Goal: Task Accomplishment & Management: Use online tool/utility

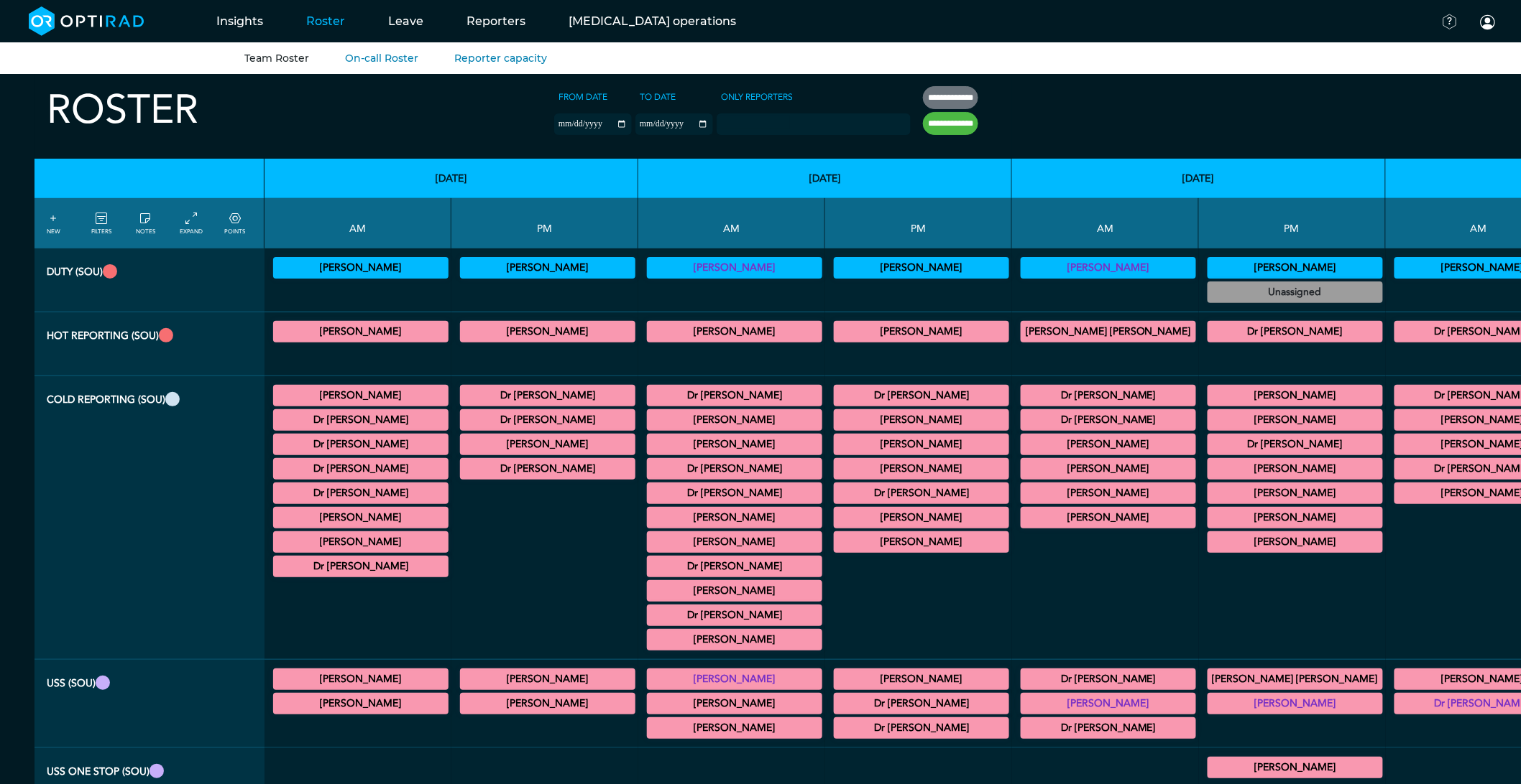
click at [102, 223] on icon at bounding box center [101, 219] width 12 height 16
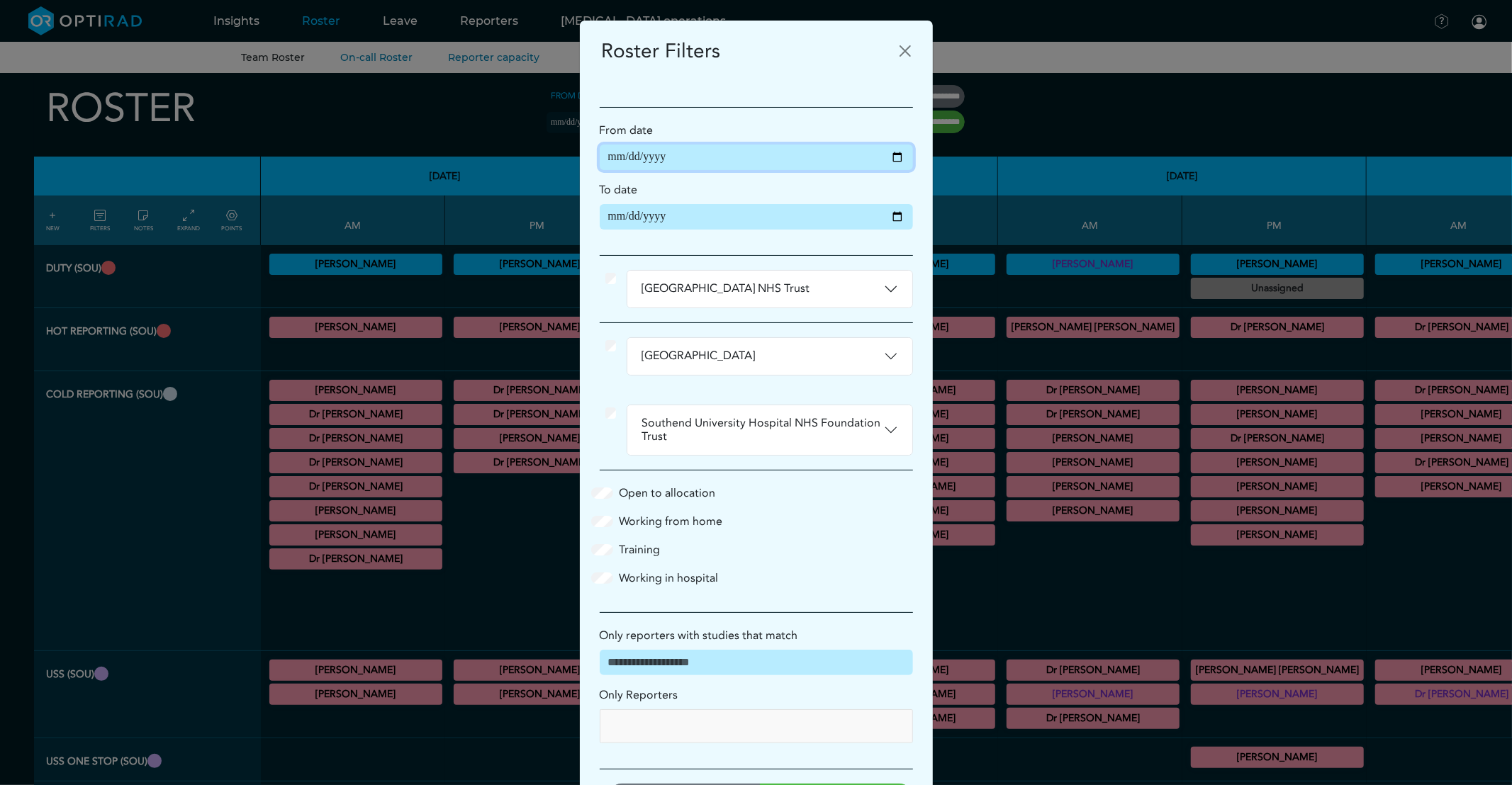
click at [889, 156] on input "**********" at bounding box center [757, 157] width 314 height 26
type input "**********"
click at [889, 222] on input "**********" at bounding box center [757, 216] width 314 height 26
type input "**********"
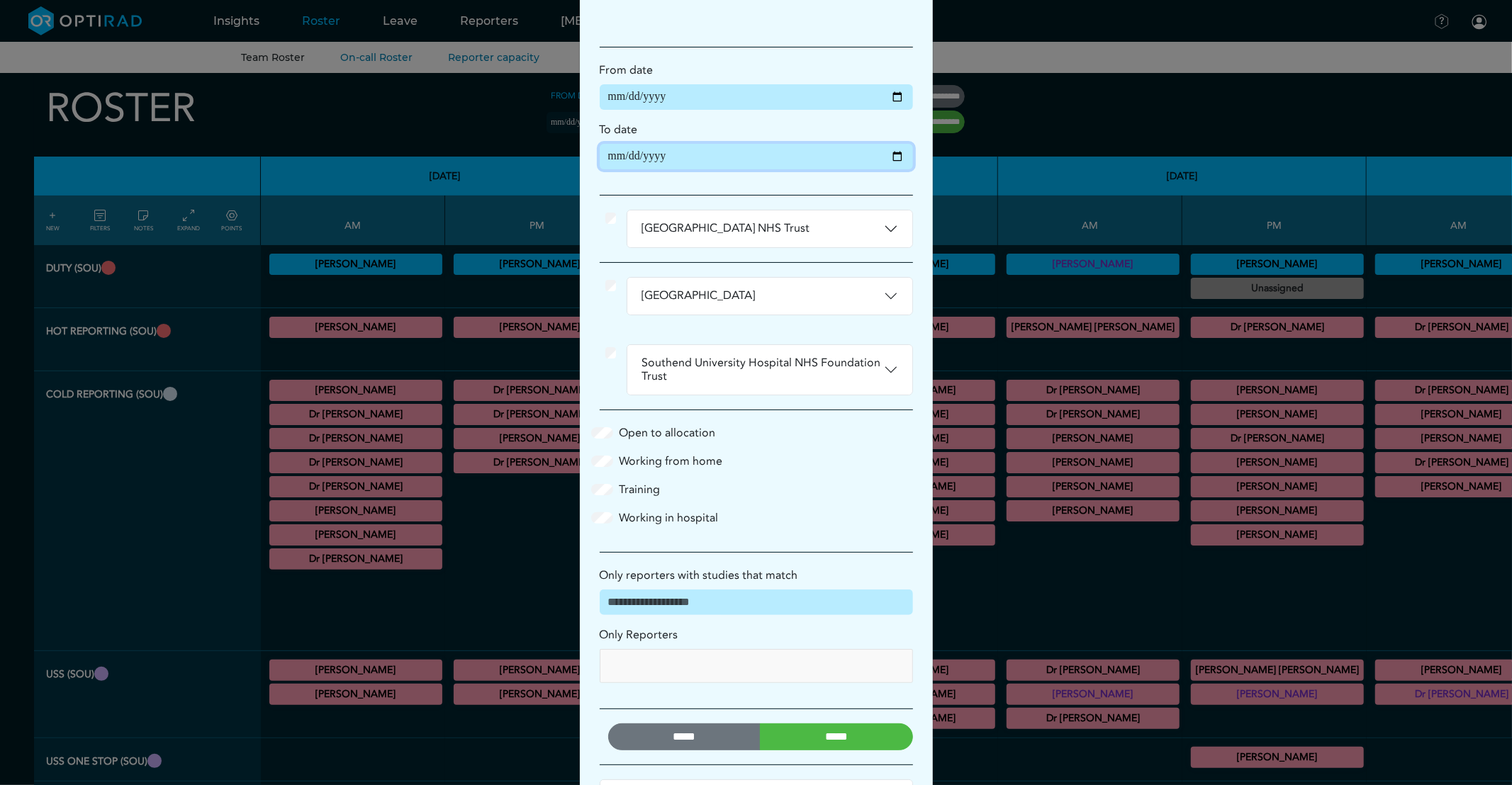
scroll to position [125, 0]
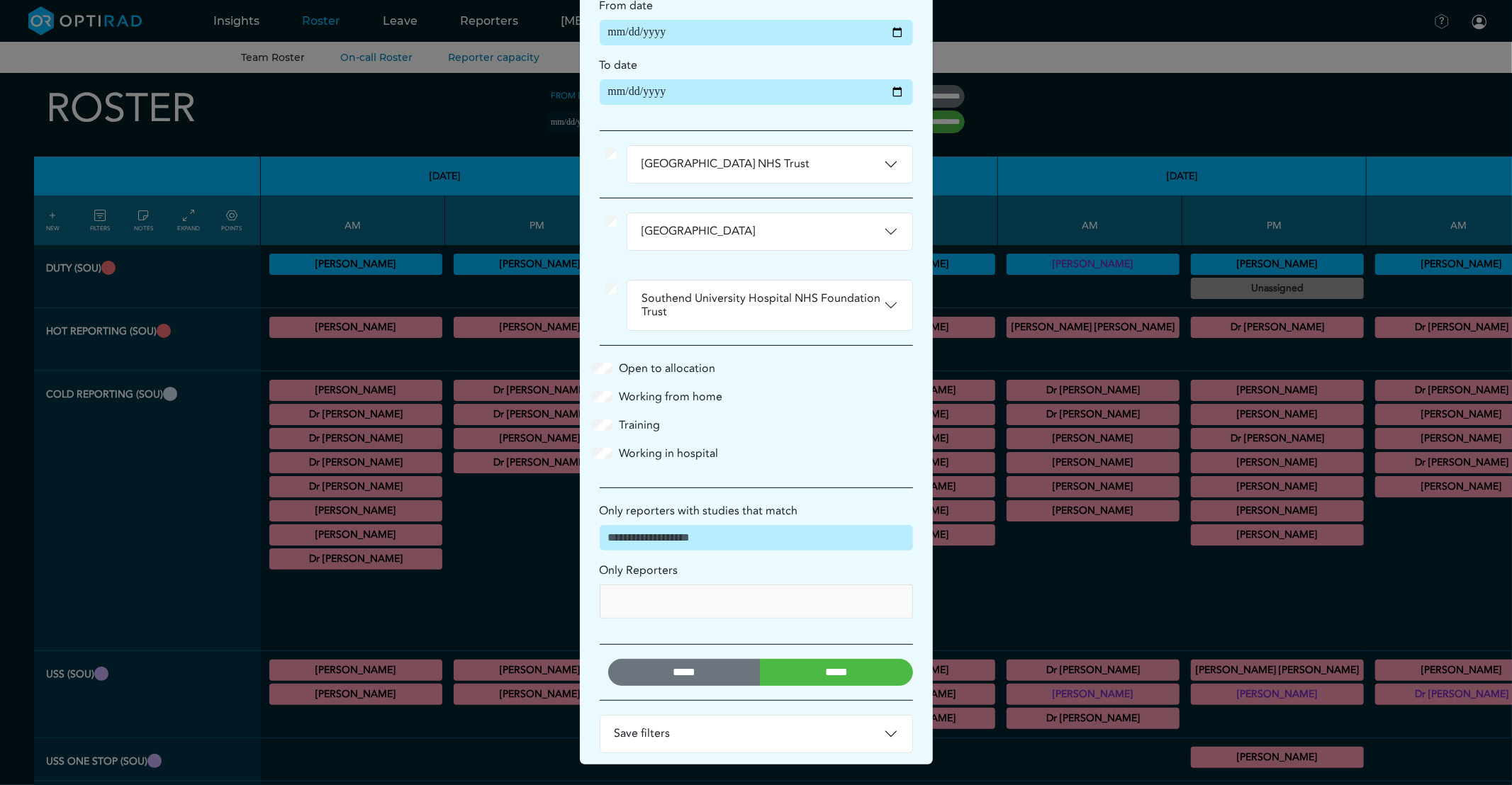
click at [867, 674] on input "*****" at bounding box center [836, 673] width 153 height 27
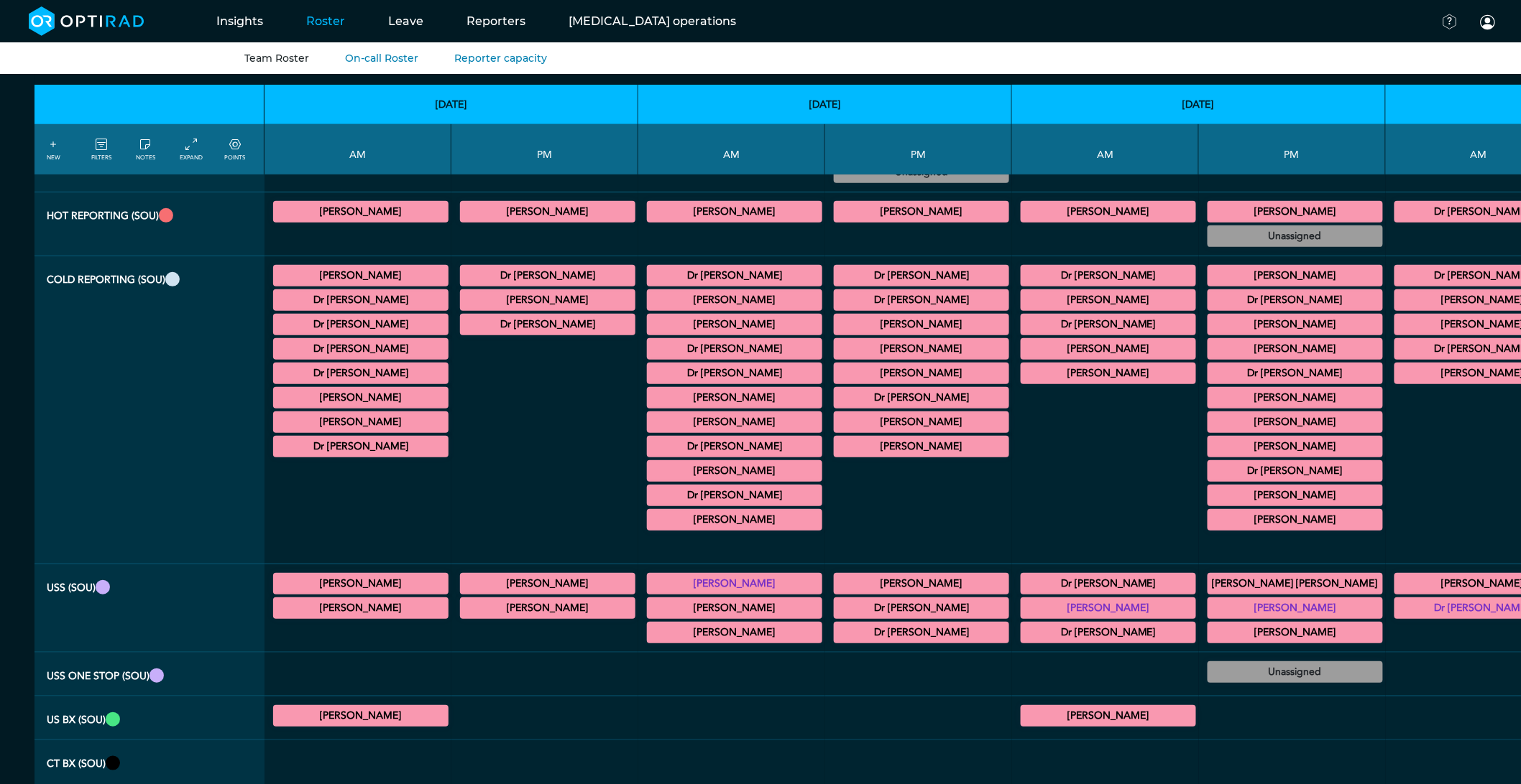
scroll to position [0, 0]
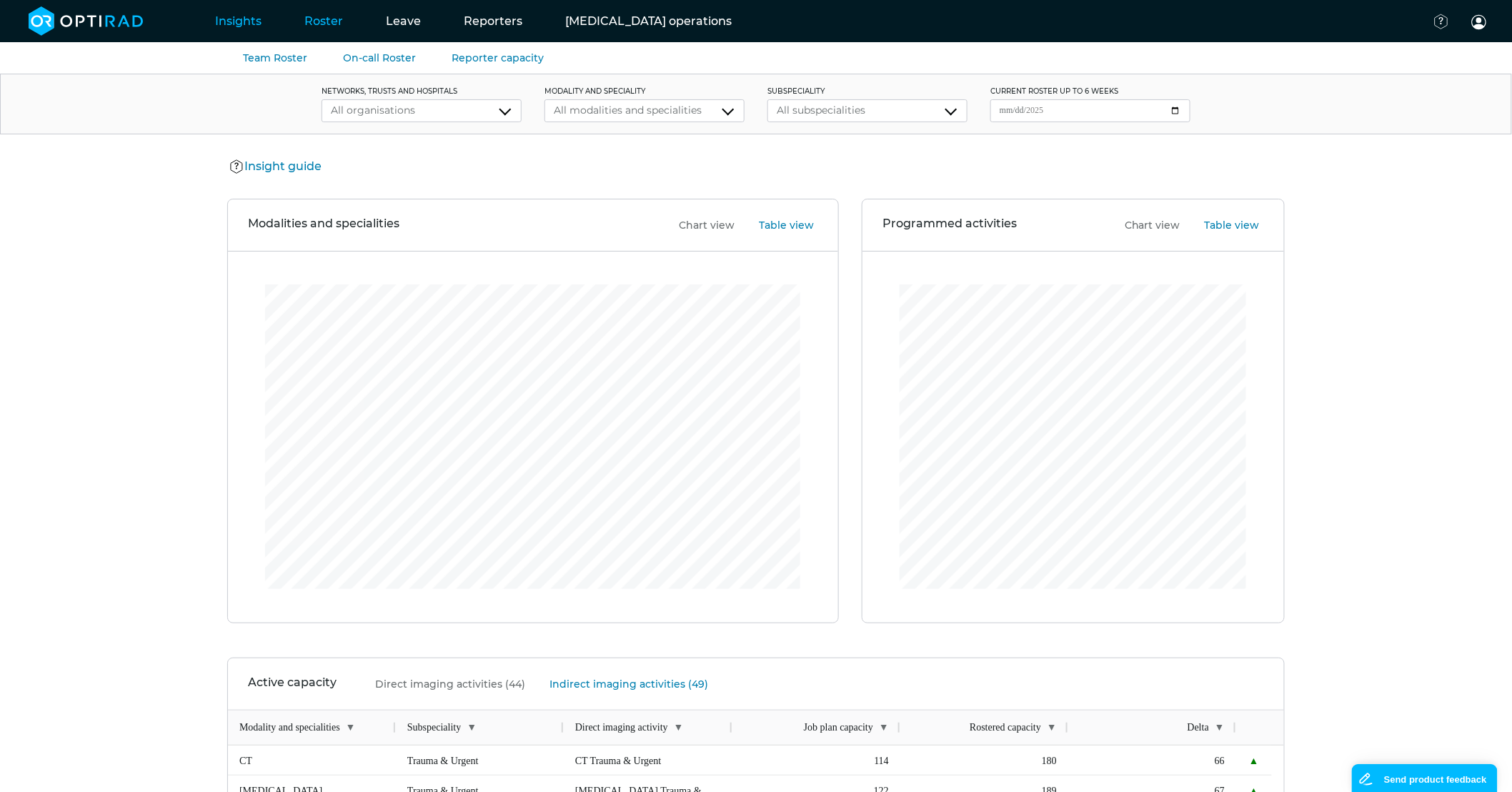
click at [327, 26] on link "Roster" at bounding box center [324, 21] width 81 height 56
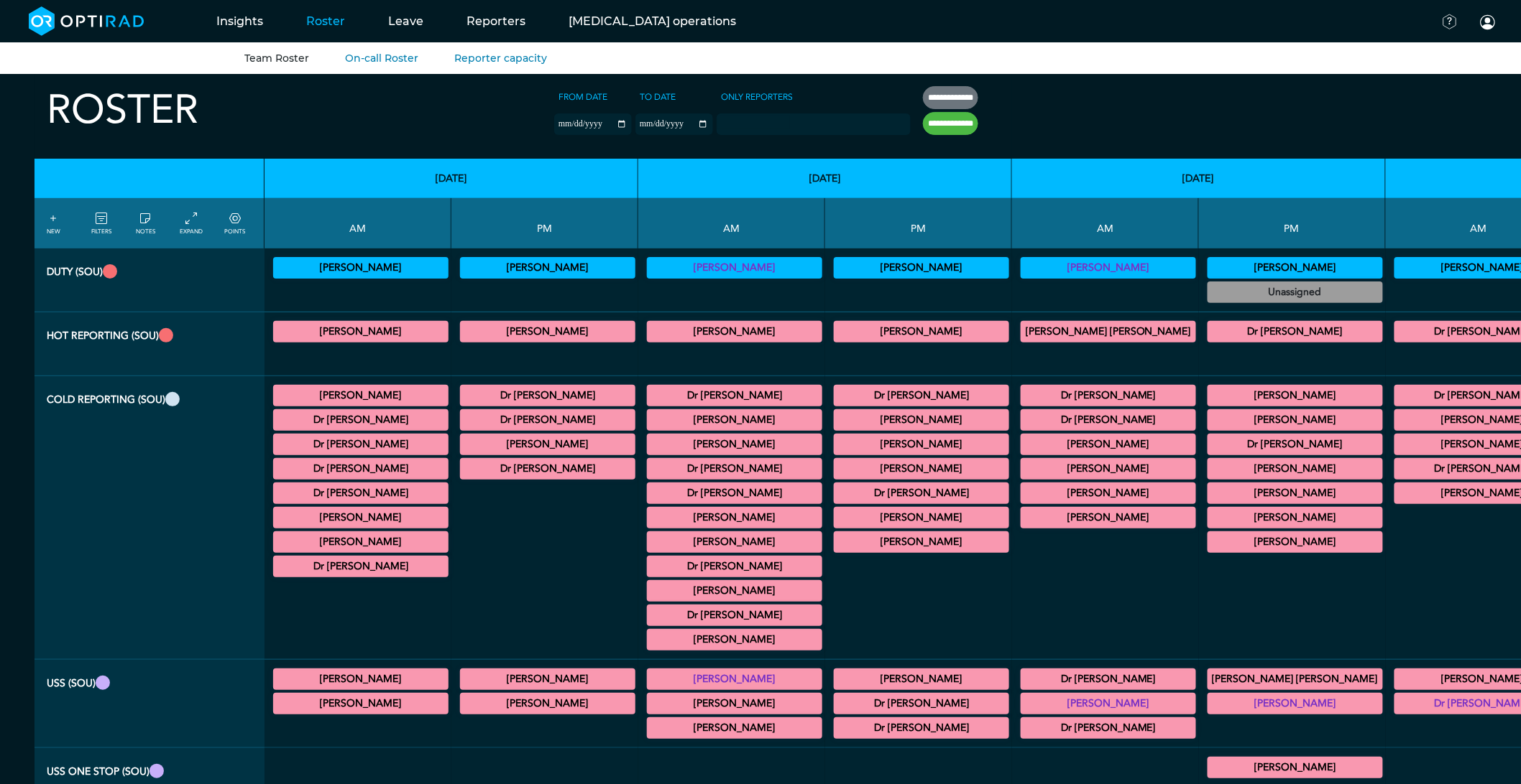
click at [358, 550] on summary "[PERSON_NAME]" at bounding box center [360, 543] width 171 height 17
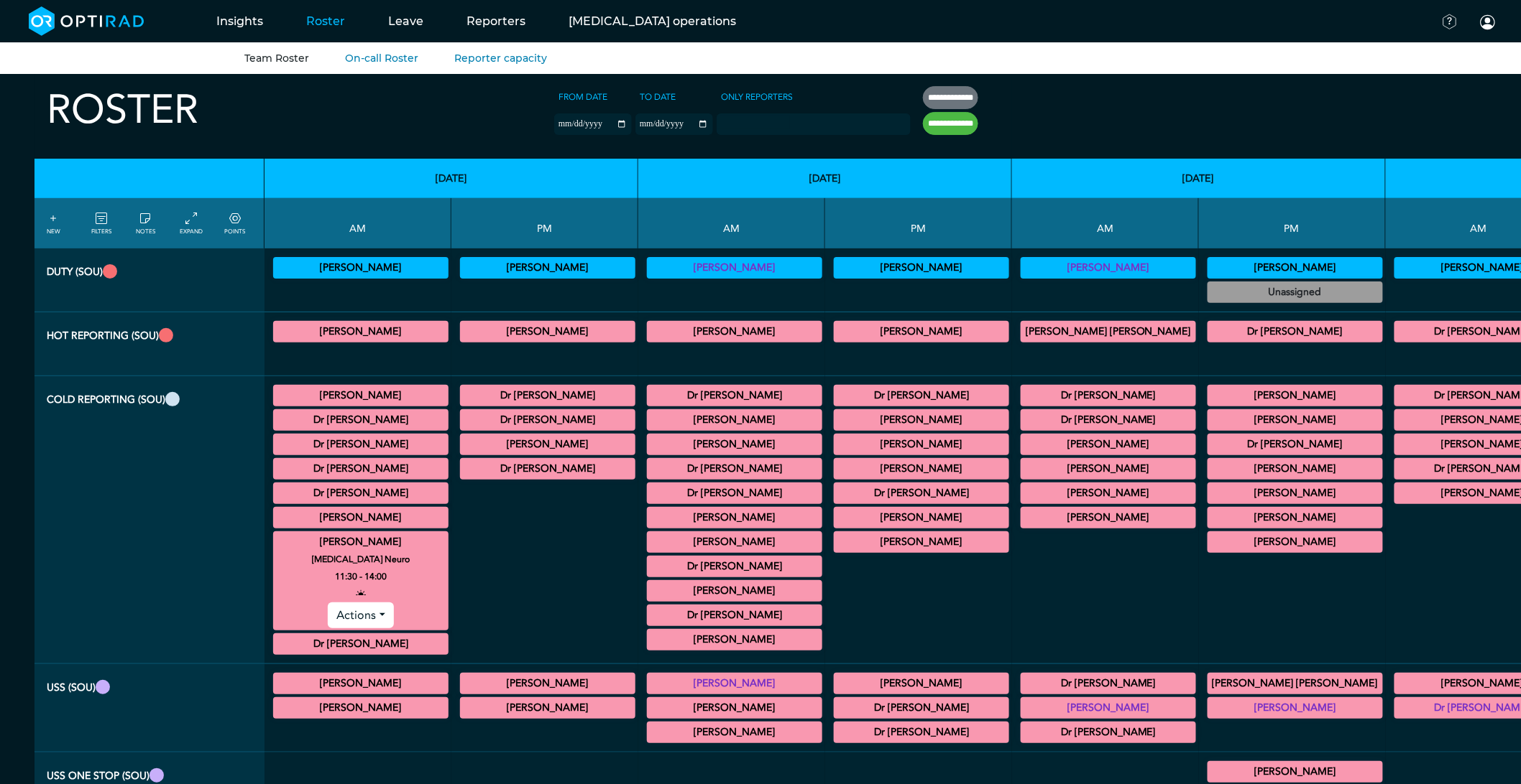
click at [358, 540] on summary "[PERSON_NAME]" at bounding box center [360, 543] width 171 height 17
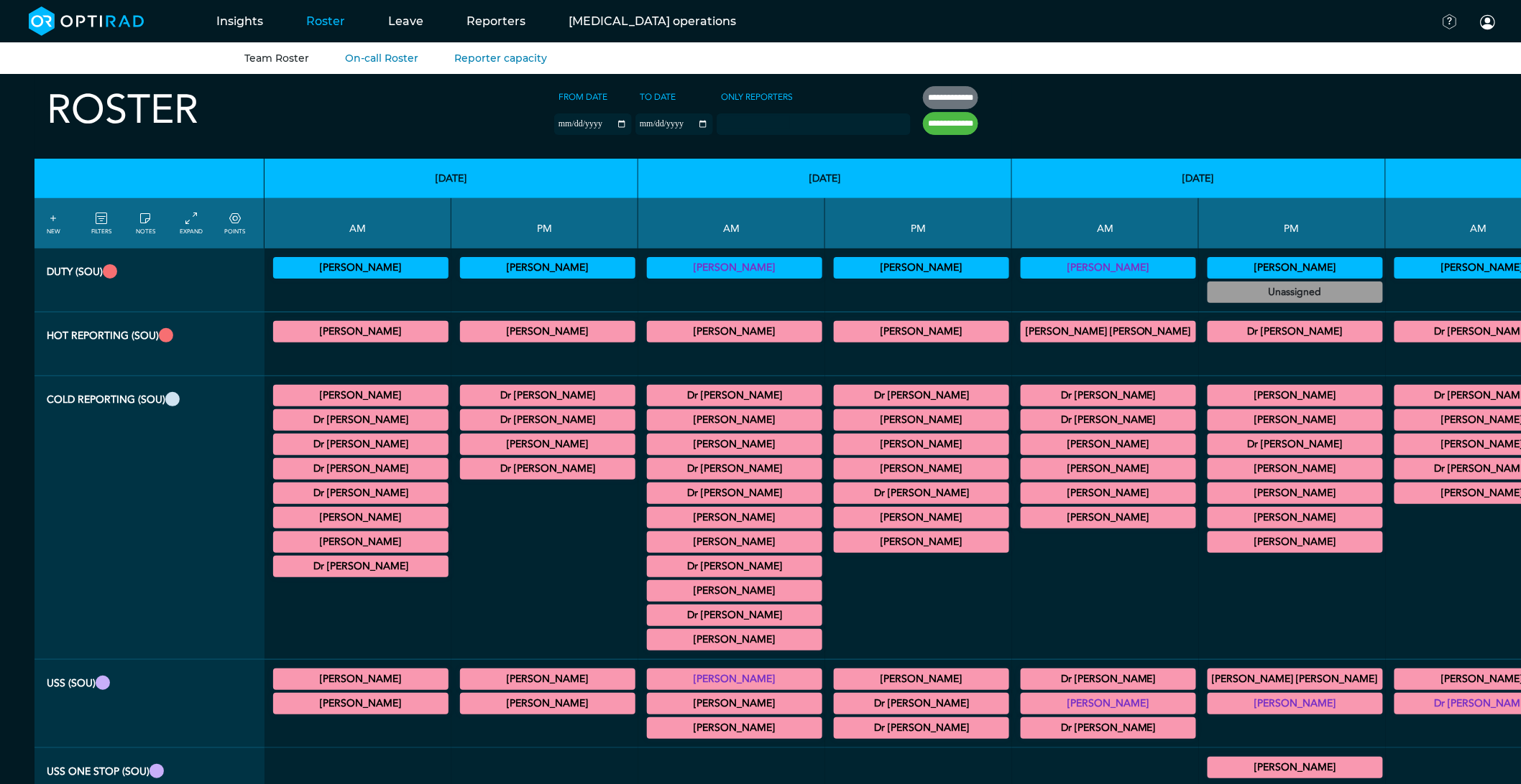
click at [360, 571] on summary "Dr [PERSON_NAME]" at bounding box center [360, 567] width 171 height 17
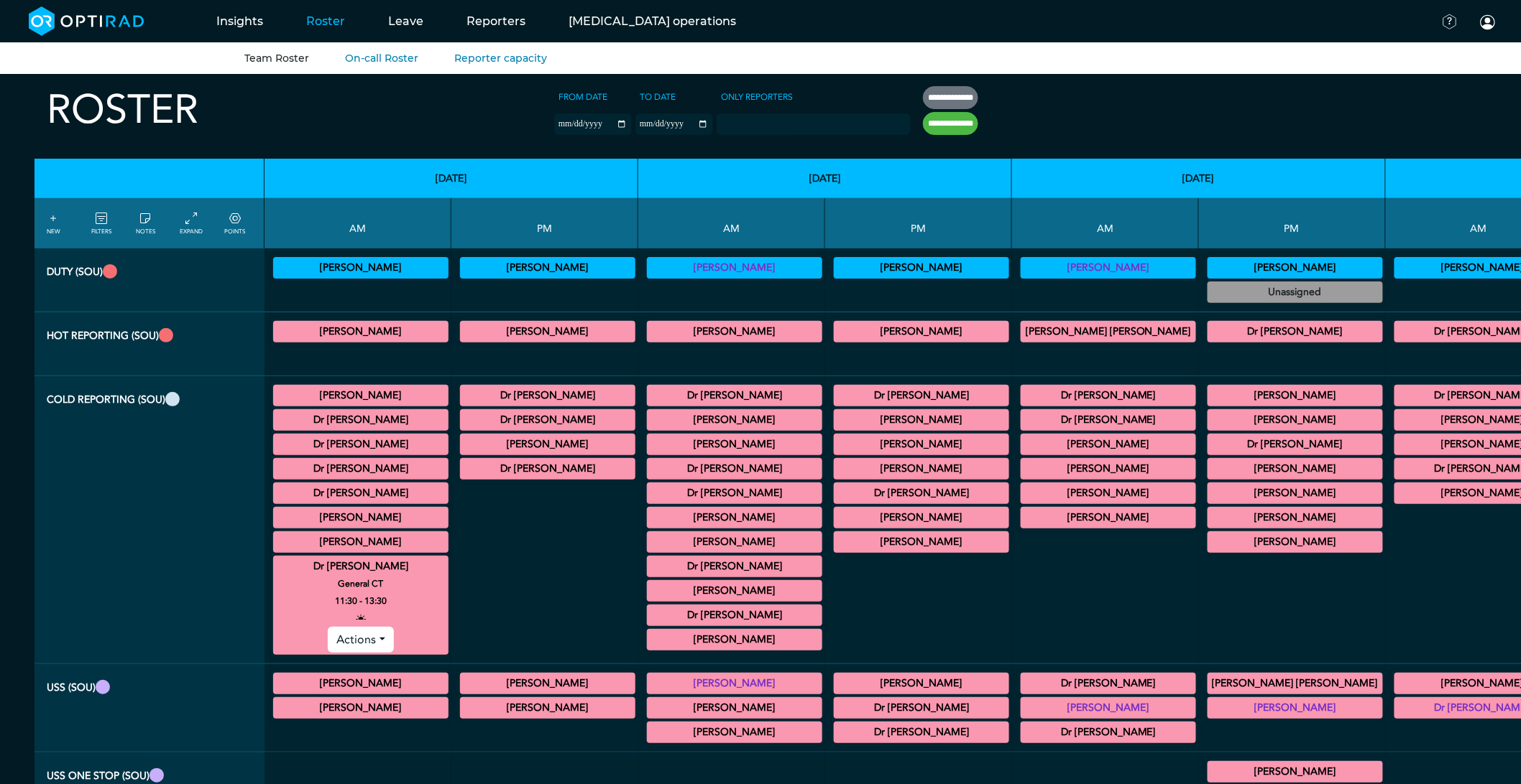
click at [360, 571] on summary "Dr [PERSON_NAME]" at bounding box center [360, 567] width 171 height 17
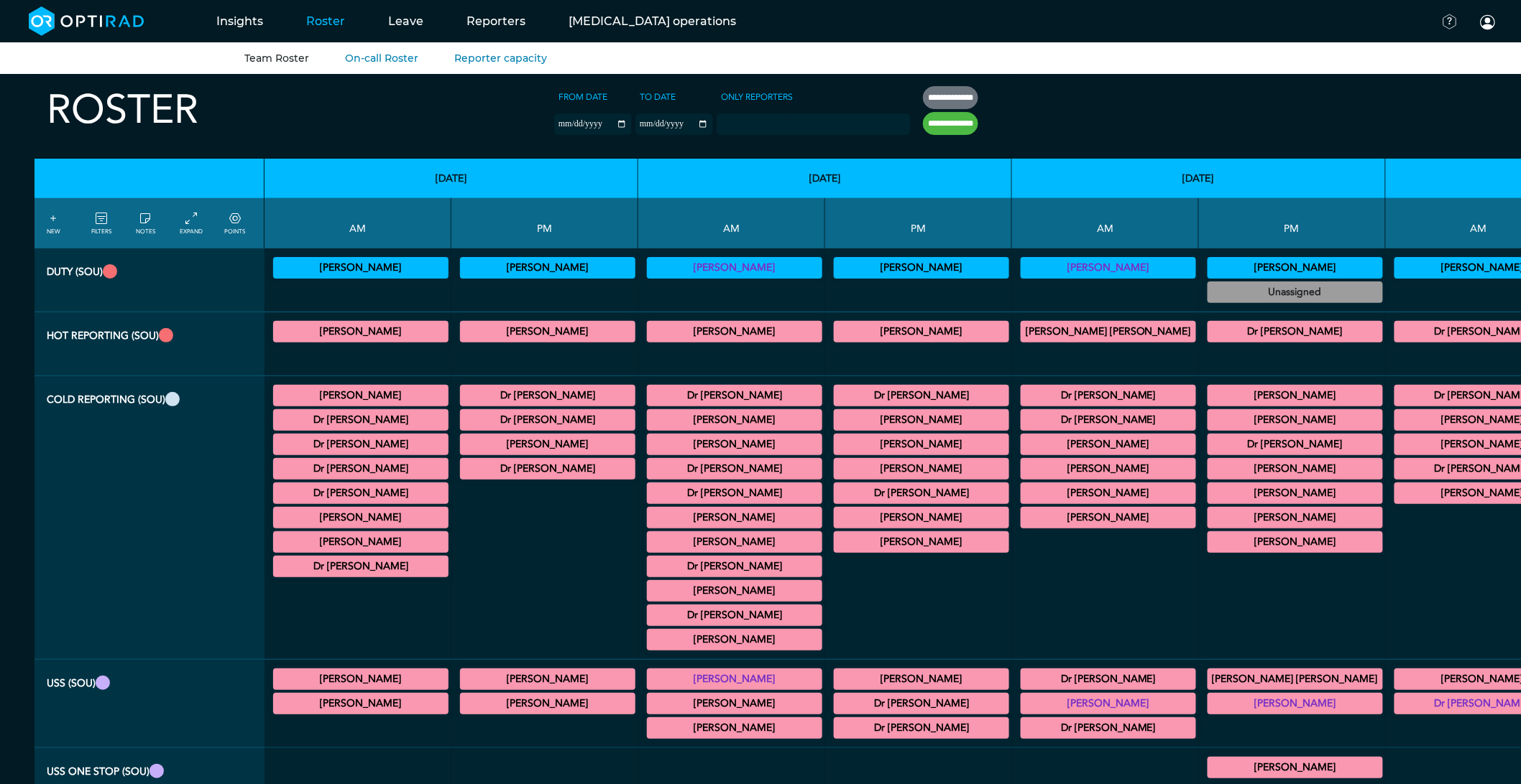
click at [357, 502] on summary "Dr [PERSON_NAME]" at bounding box center [360, 494] width 171 height 17
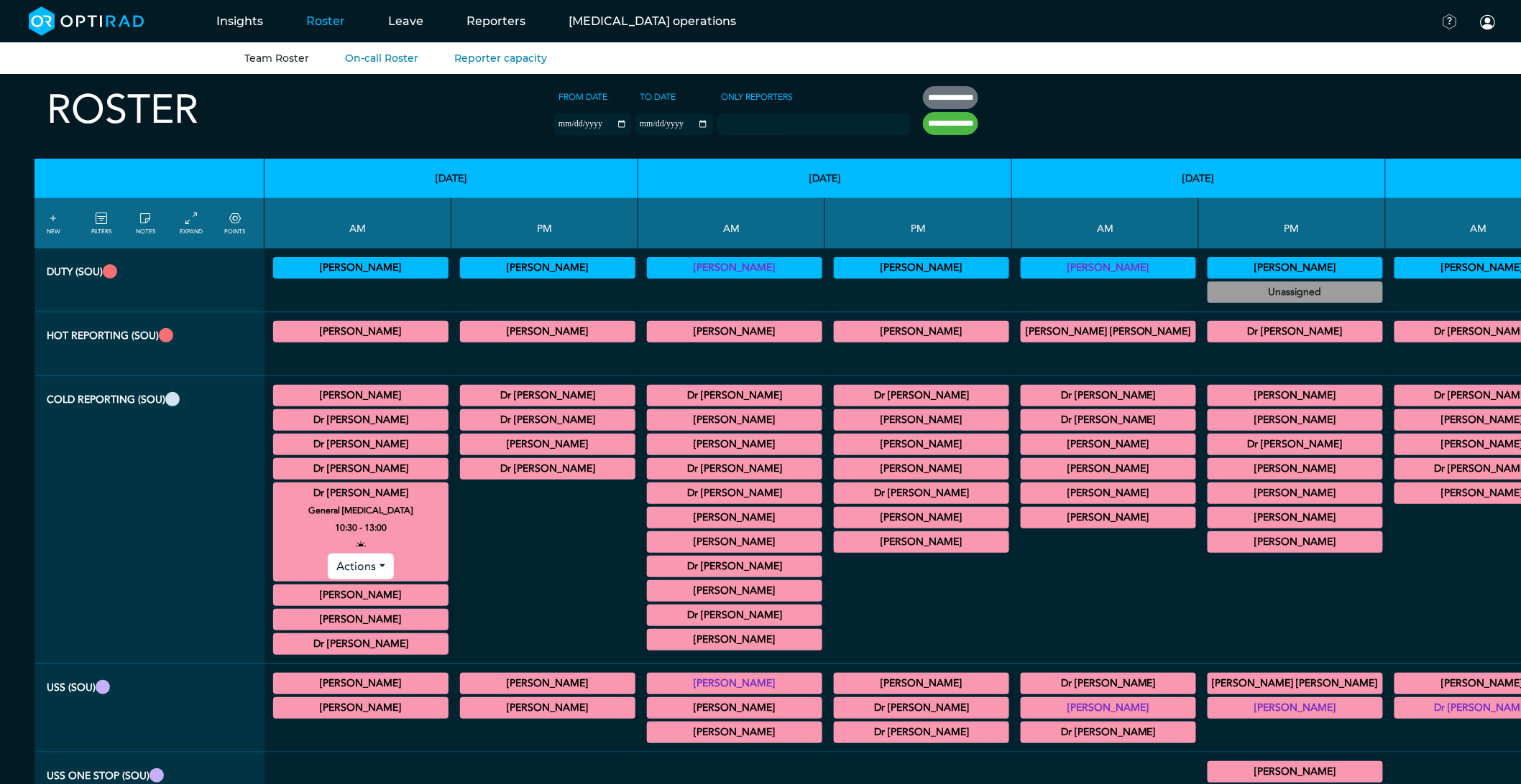
click at [362, 495] on summary "Dr [PERSON_NAME]" at bounding box center [360, 494] width 171 height 17
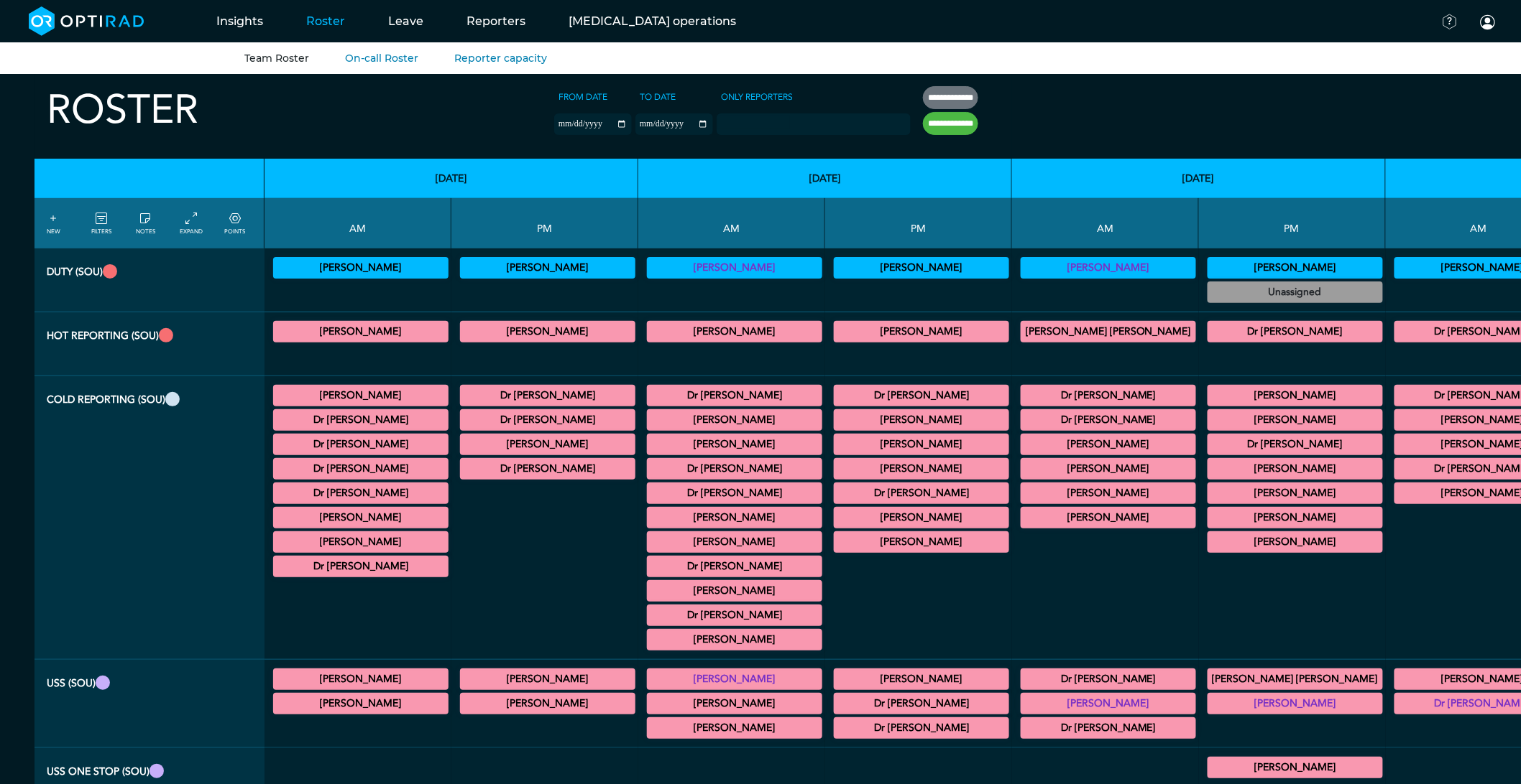
click at [475, 440] on summary "[PERSON_NAME]" at bounding box center [547, 444] width 171 height 17
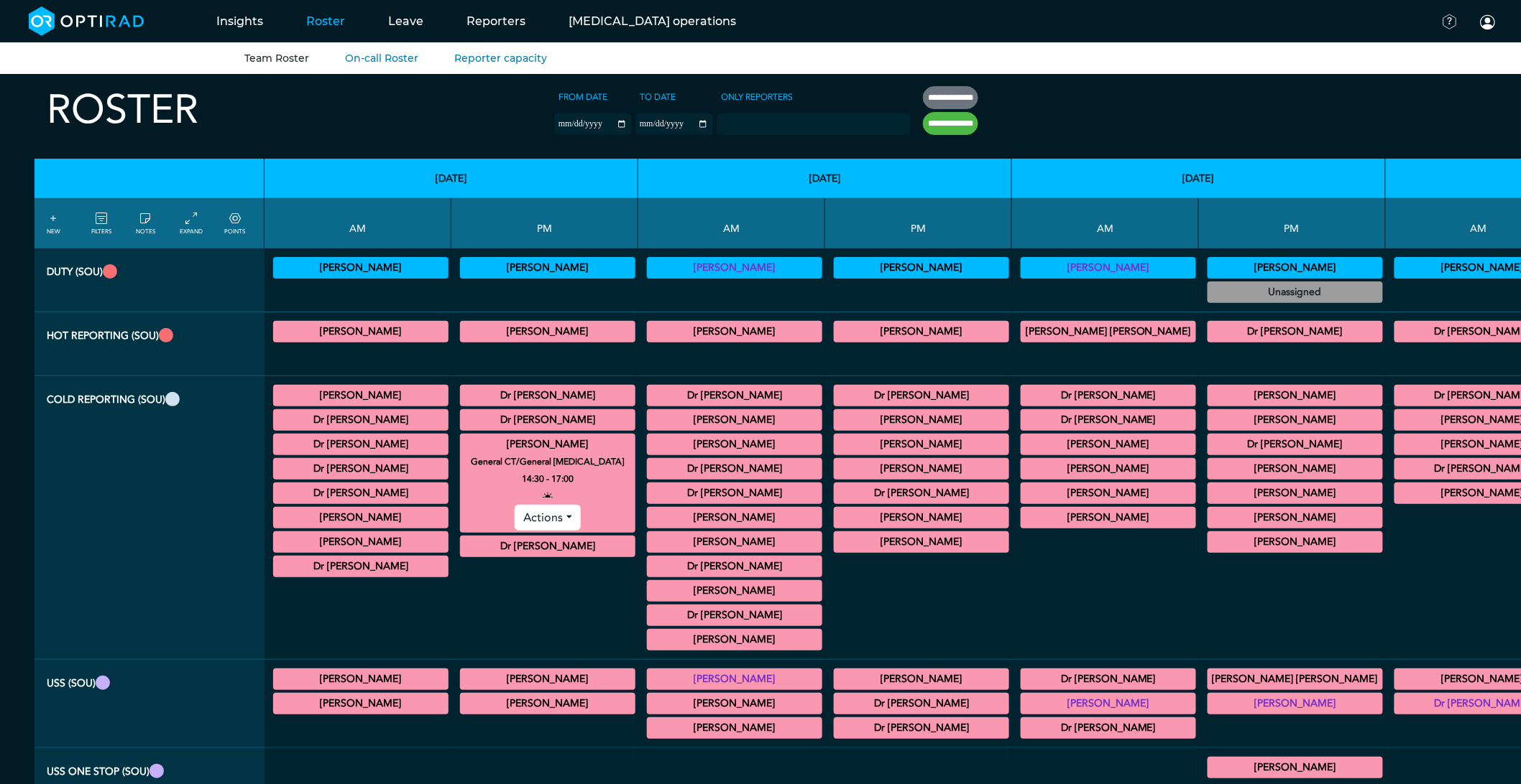
click at [506, 446] on summary "[PERSON_NAME]" at bounding box center [547, 444] width 171 height 17
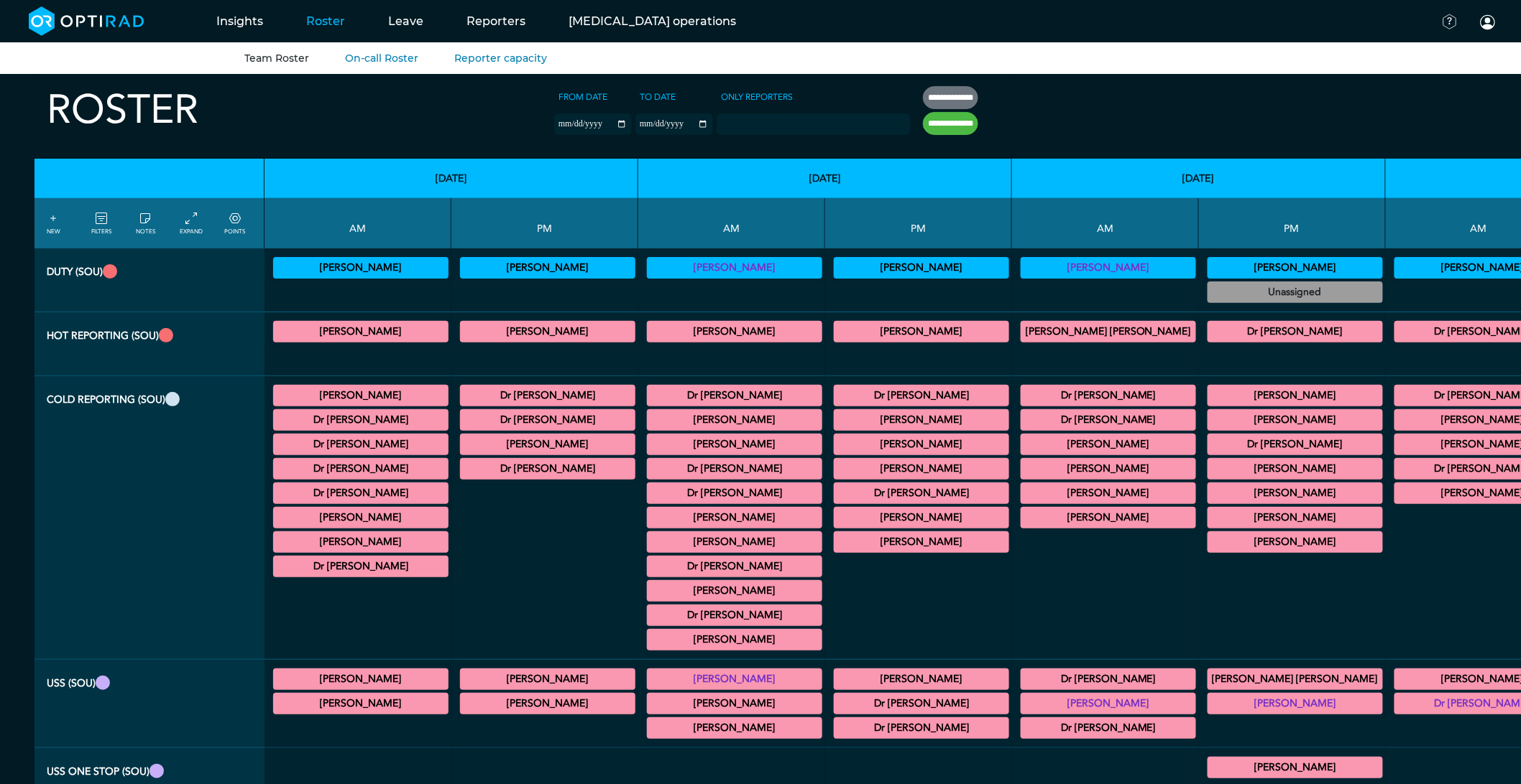
click at [500, 472] on summary "Dr [PERSON_NAME]" at bounding box center [547, 469] width 171 height 17
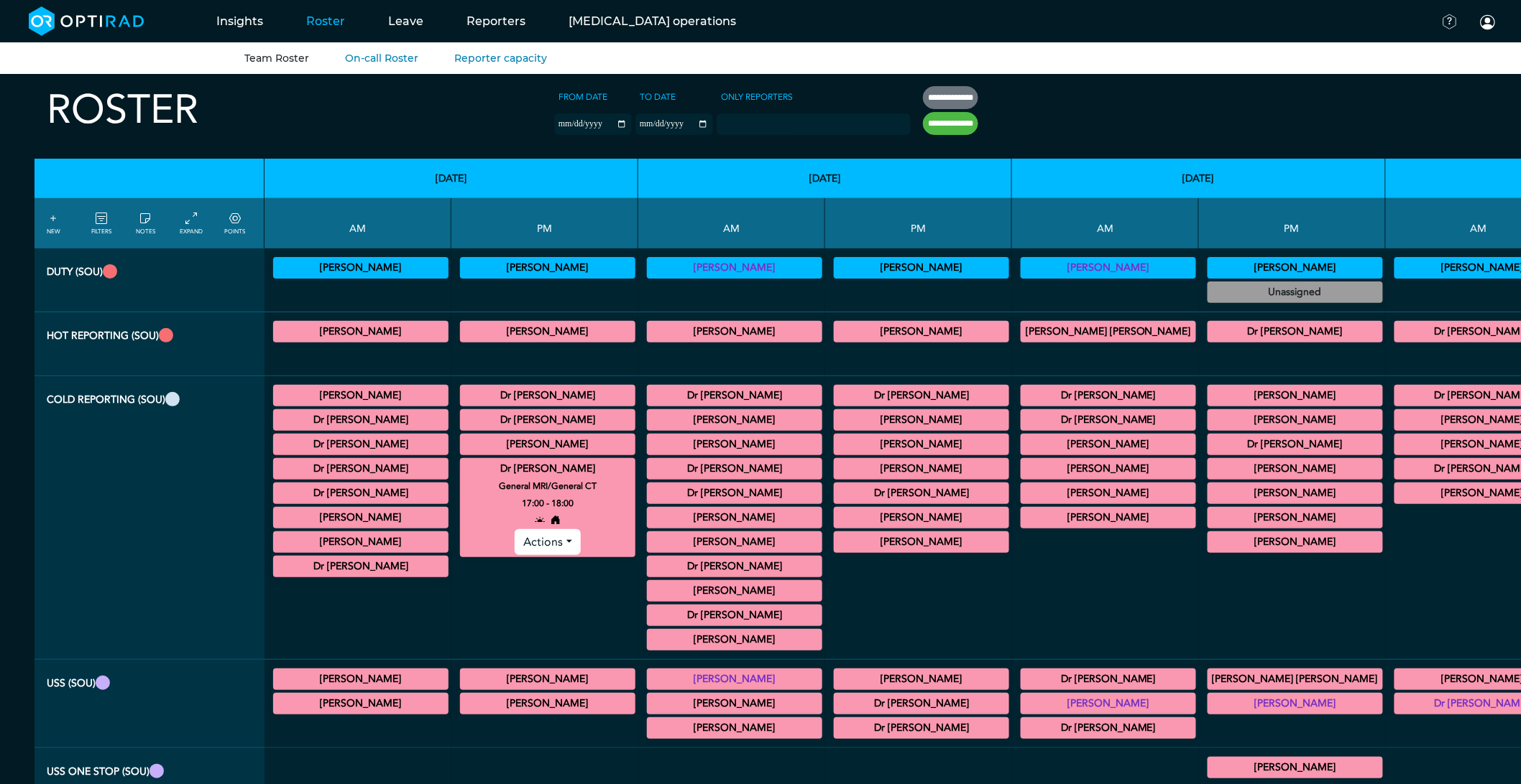
click at [500, 469] on summary "Dr [PERSON_NAME]" at bounding box center [547, 469] width 171 height 17
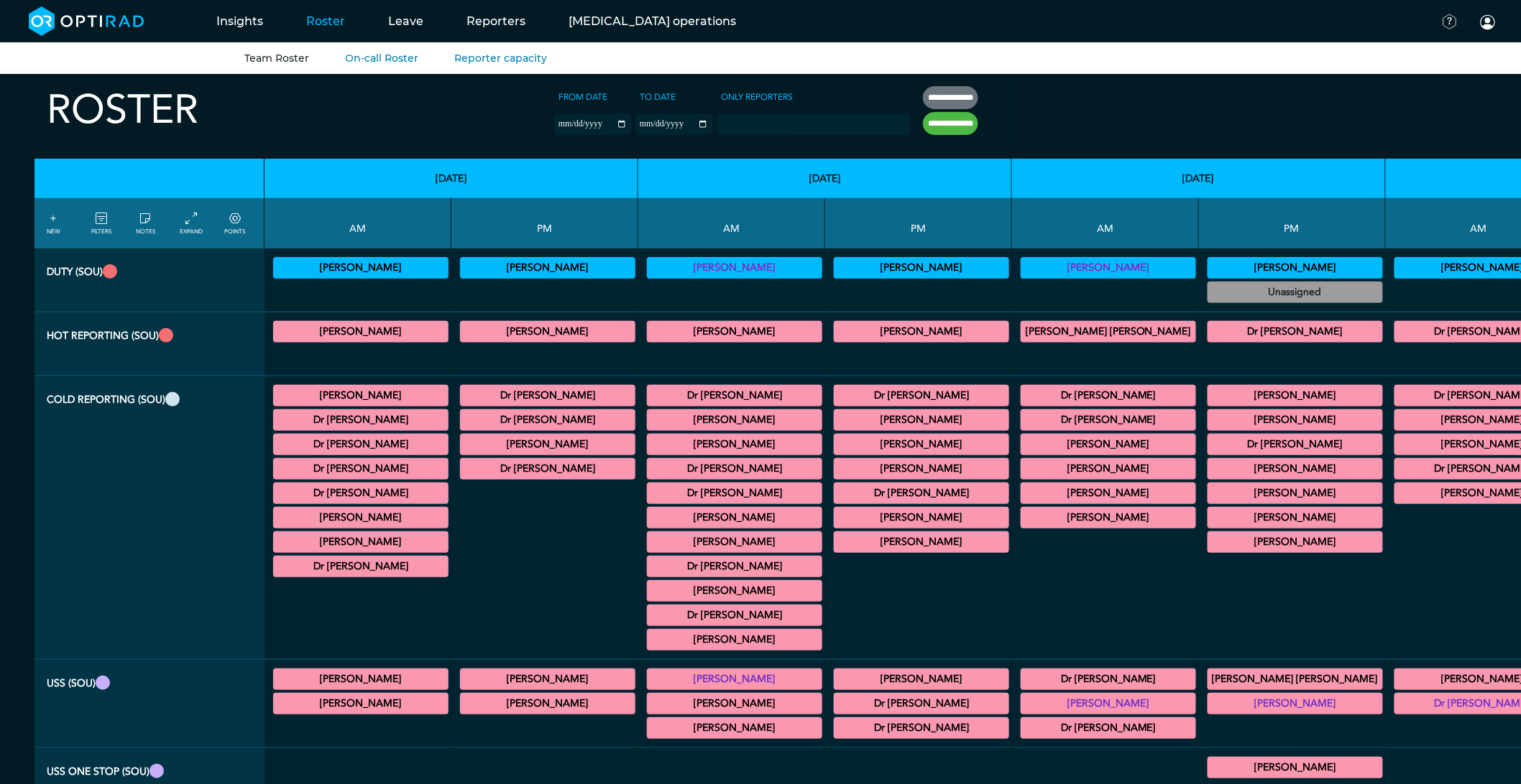
click at [498, 426] on summary "Dr [PERSON_NAME]" at bounding box center [547, 420] width 171 height 17
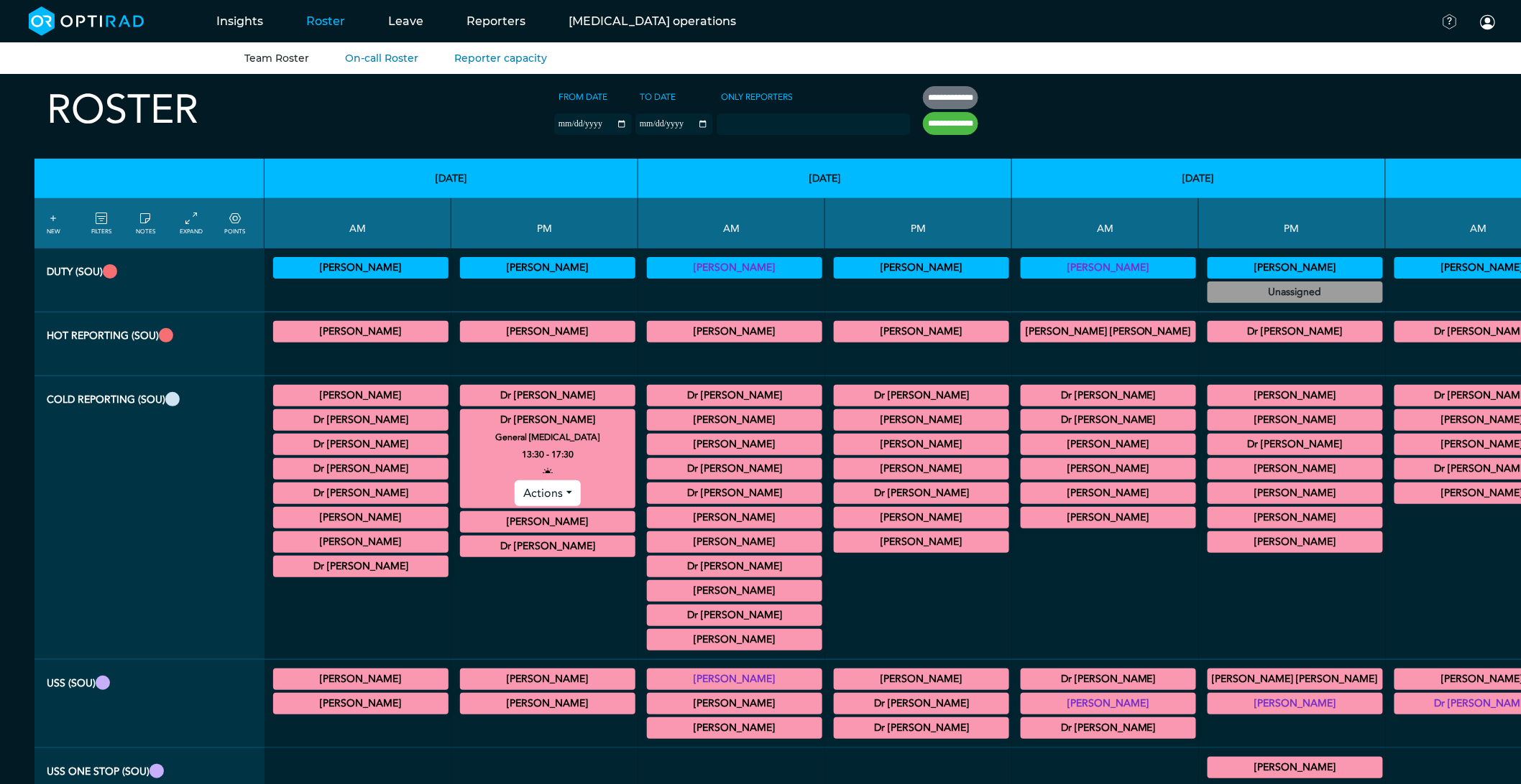
click at [498, 426] on summary "Dr [PERSON_NAME]" at bounding box center [547, 420] width 171 height 17
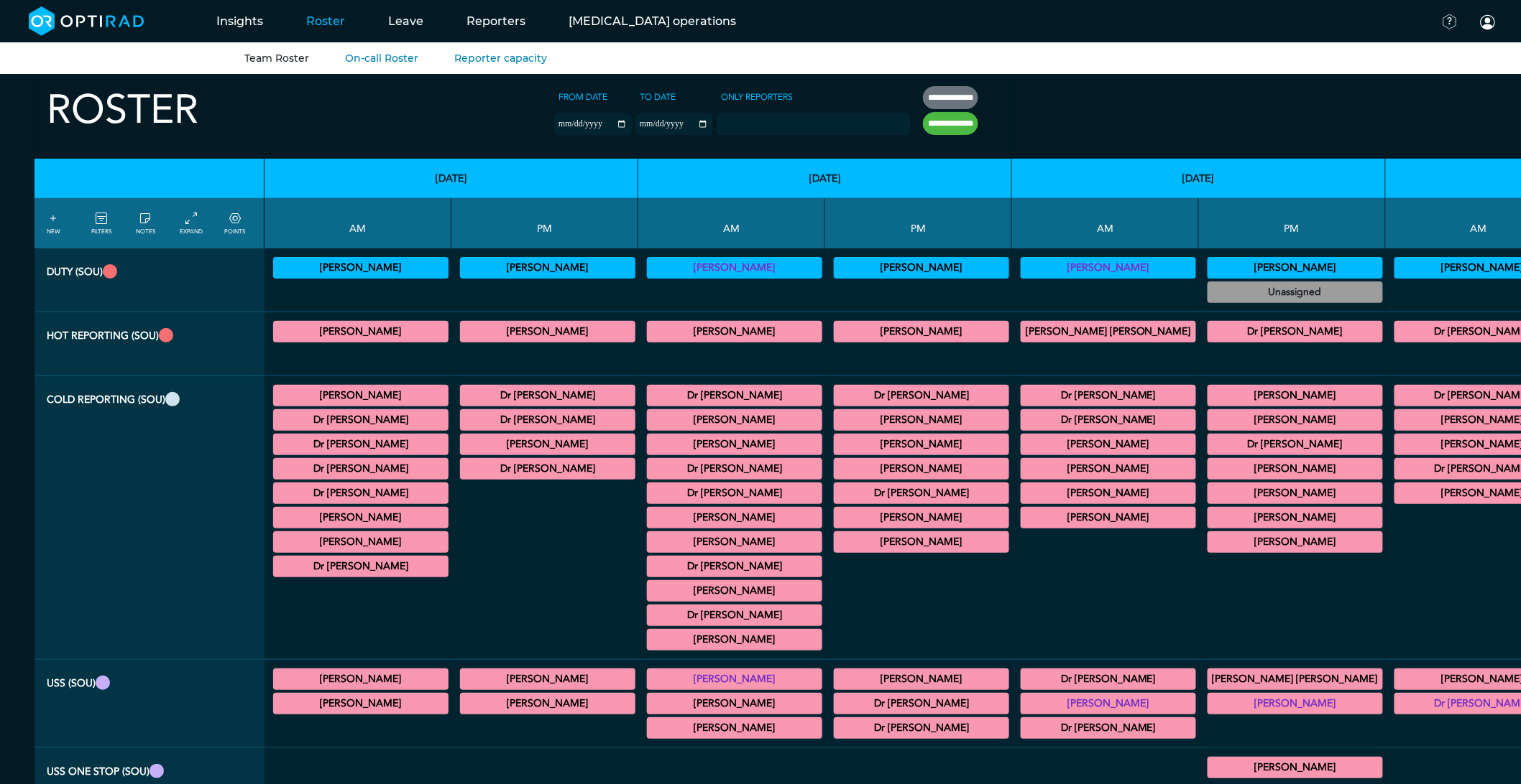
click at [502, 403] on summary "Dr [PERSON_NAME]" at bounding box center [547, 396] width 171 height 17
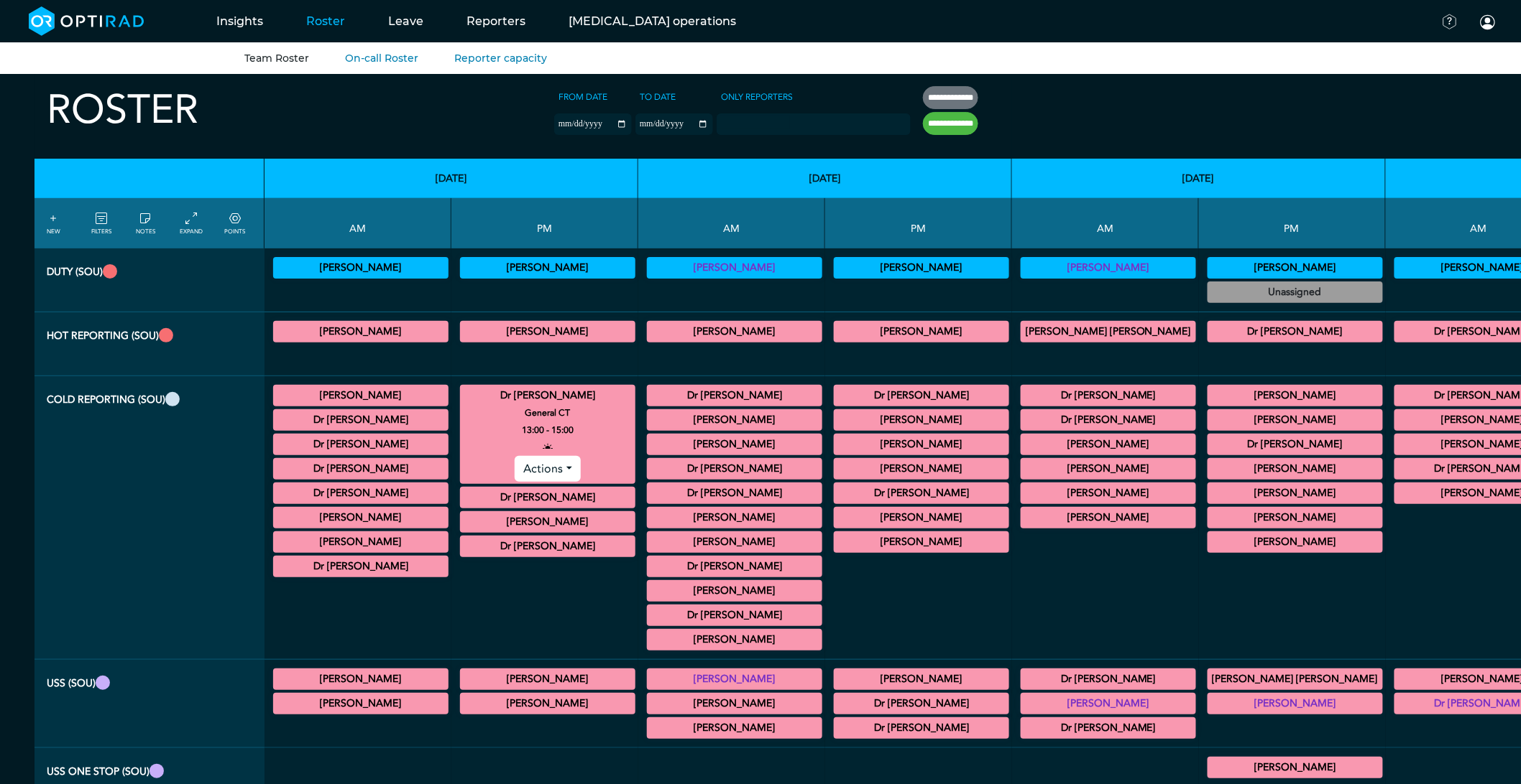
click at [502, 403] on summary "Dr [PERSON_NAME]" at bounding box center [547, 396] width 171 height 17
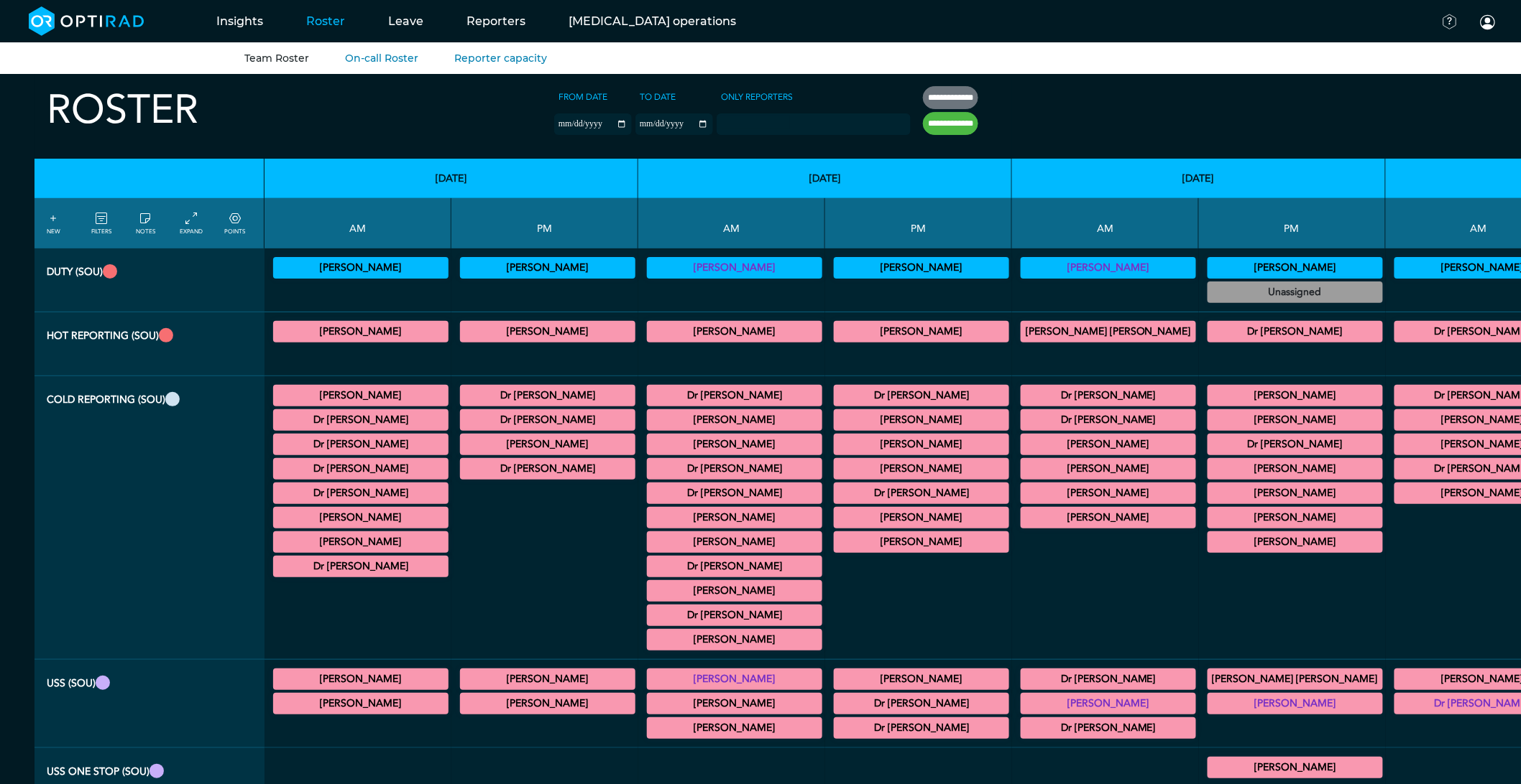
click at [462, 393] on summary "Dr [PERSON_NAME]" at bounding box center [547, 396] width 171 height 17
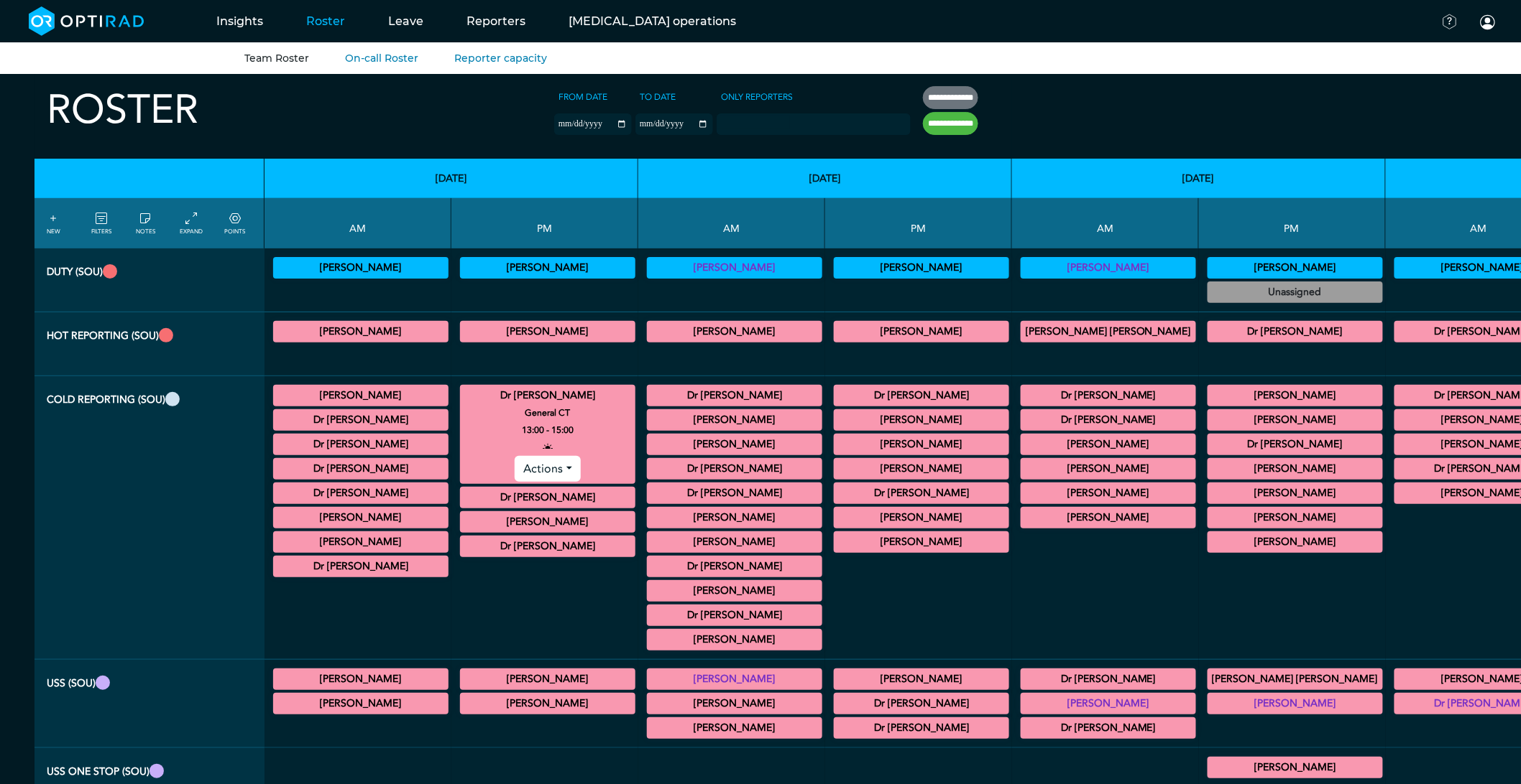
click at [462, 396] on summary "Dr [PERSON_NAME]" at bounding box center [547, 396] width 171 height 17
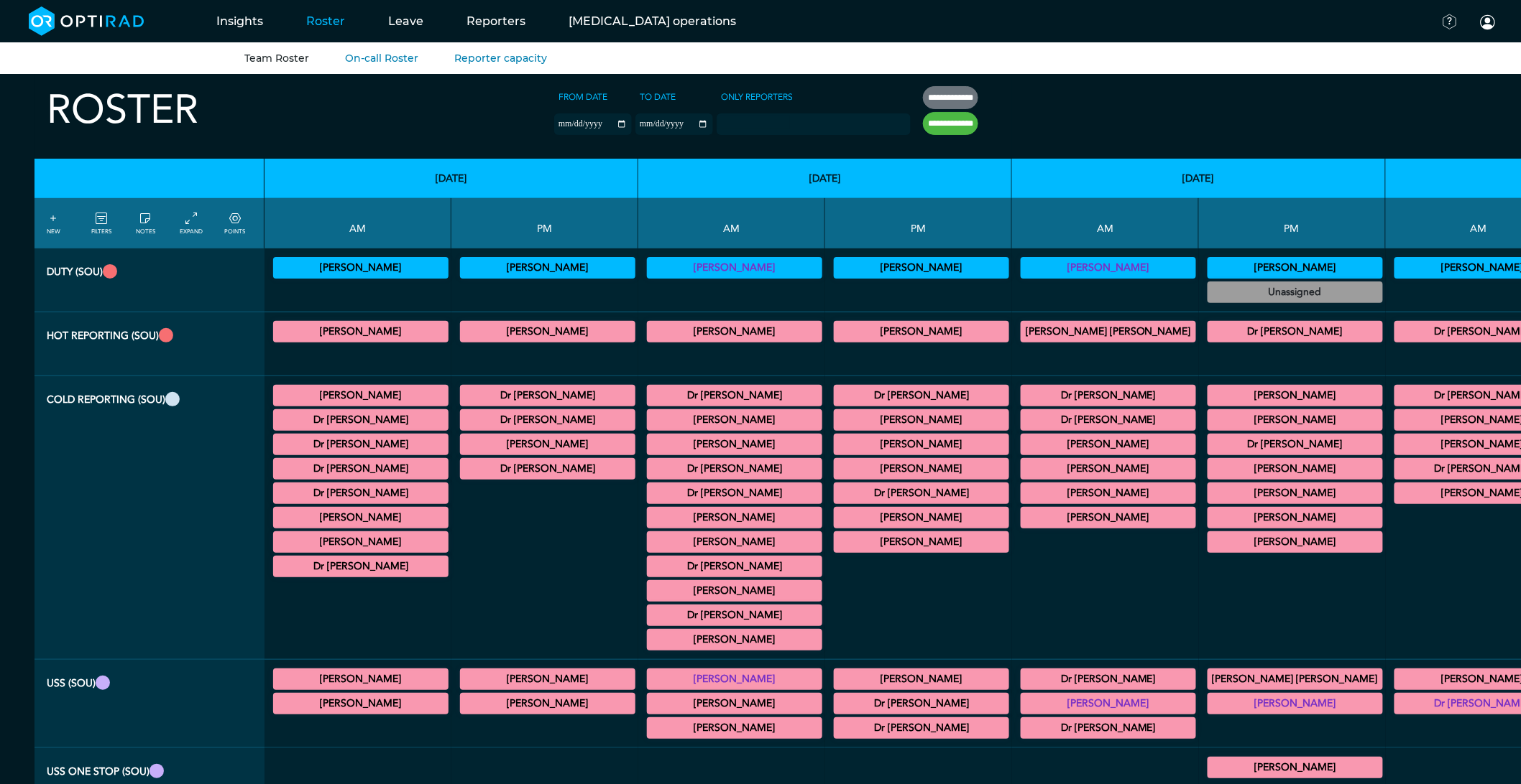
click at [462, 420] on summary "Dr [PERSON_NAME]" at bounding box center [547, 420] width 171 height 17
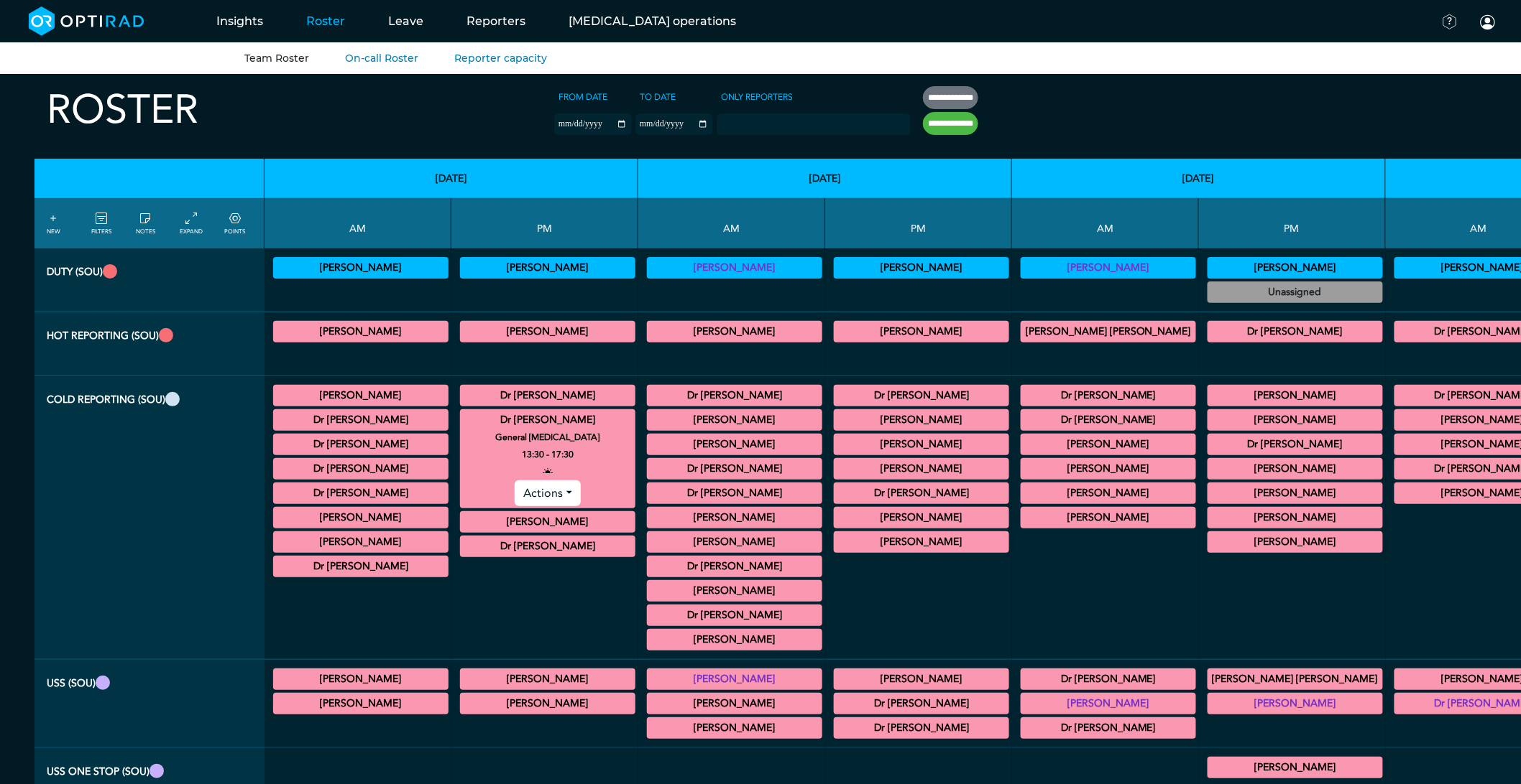
click at [462, 420] on summary "Dr [PERSON_NAME]" at bounding box center [547, 420] width 171 height 17
